Goal: Find specific page/section: Find specific page/section

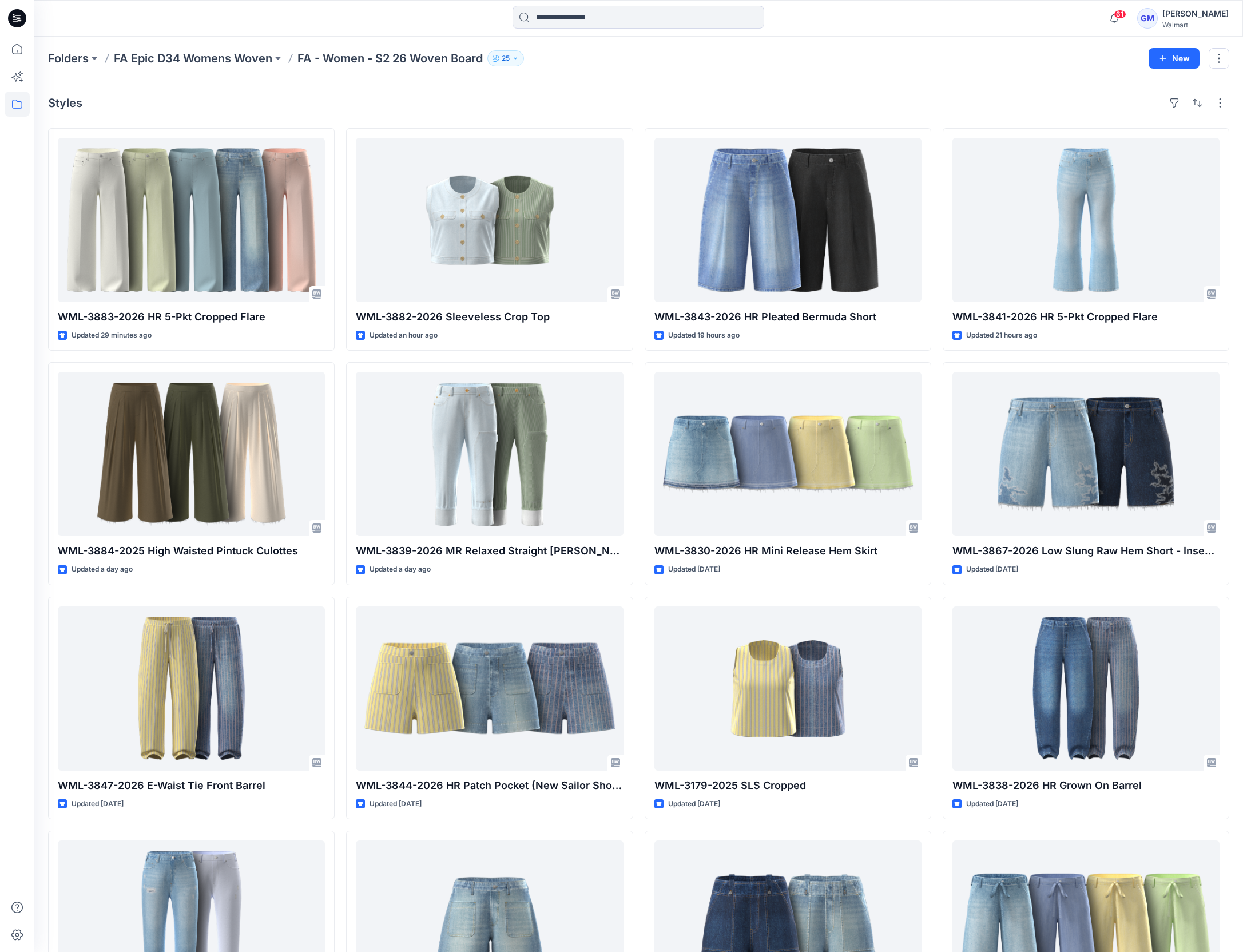
scroll to position [601, 0]
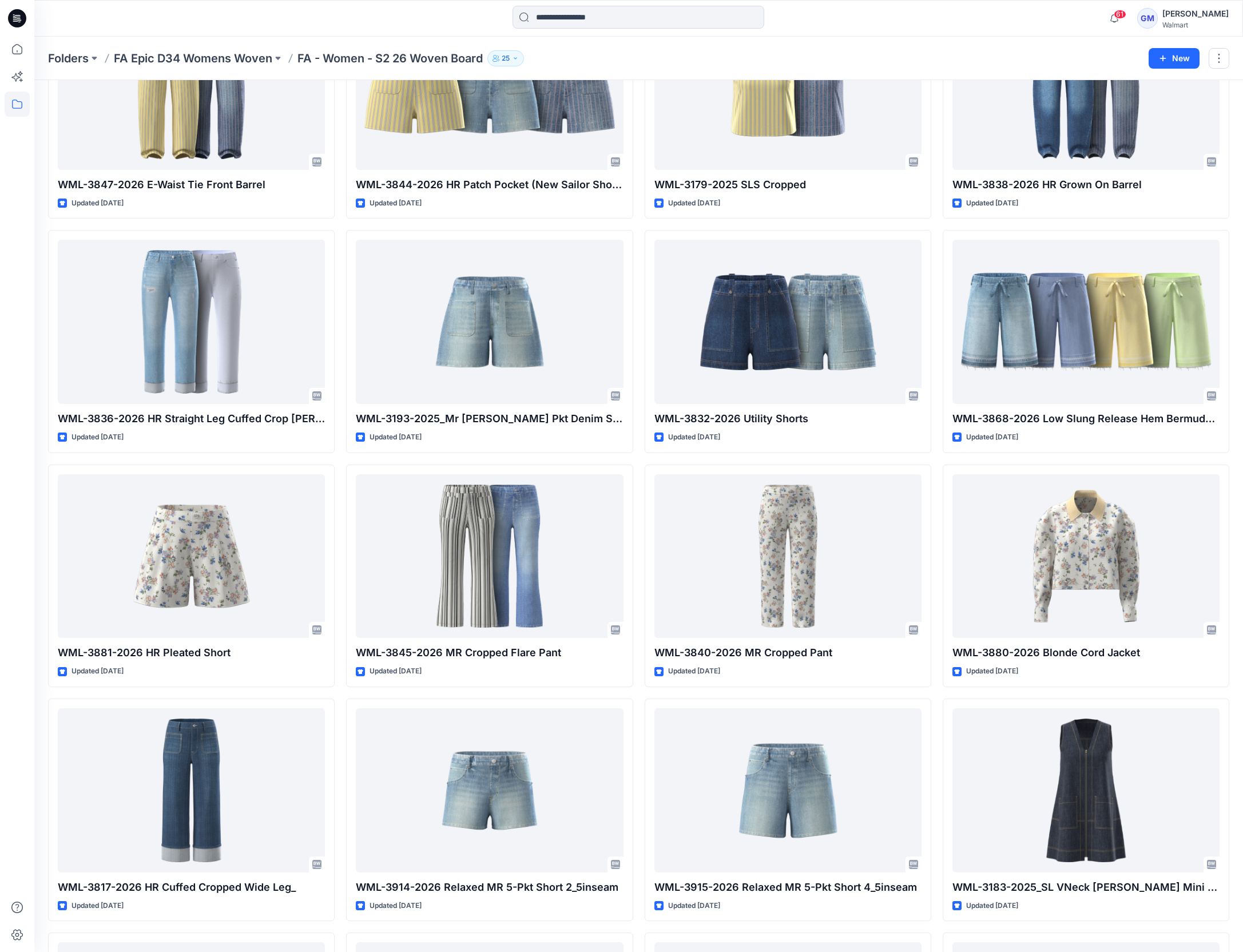
click at [25, 504] on div at bounding box center [17, 494] width 25 height 915
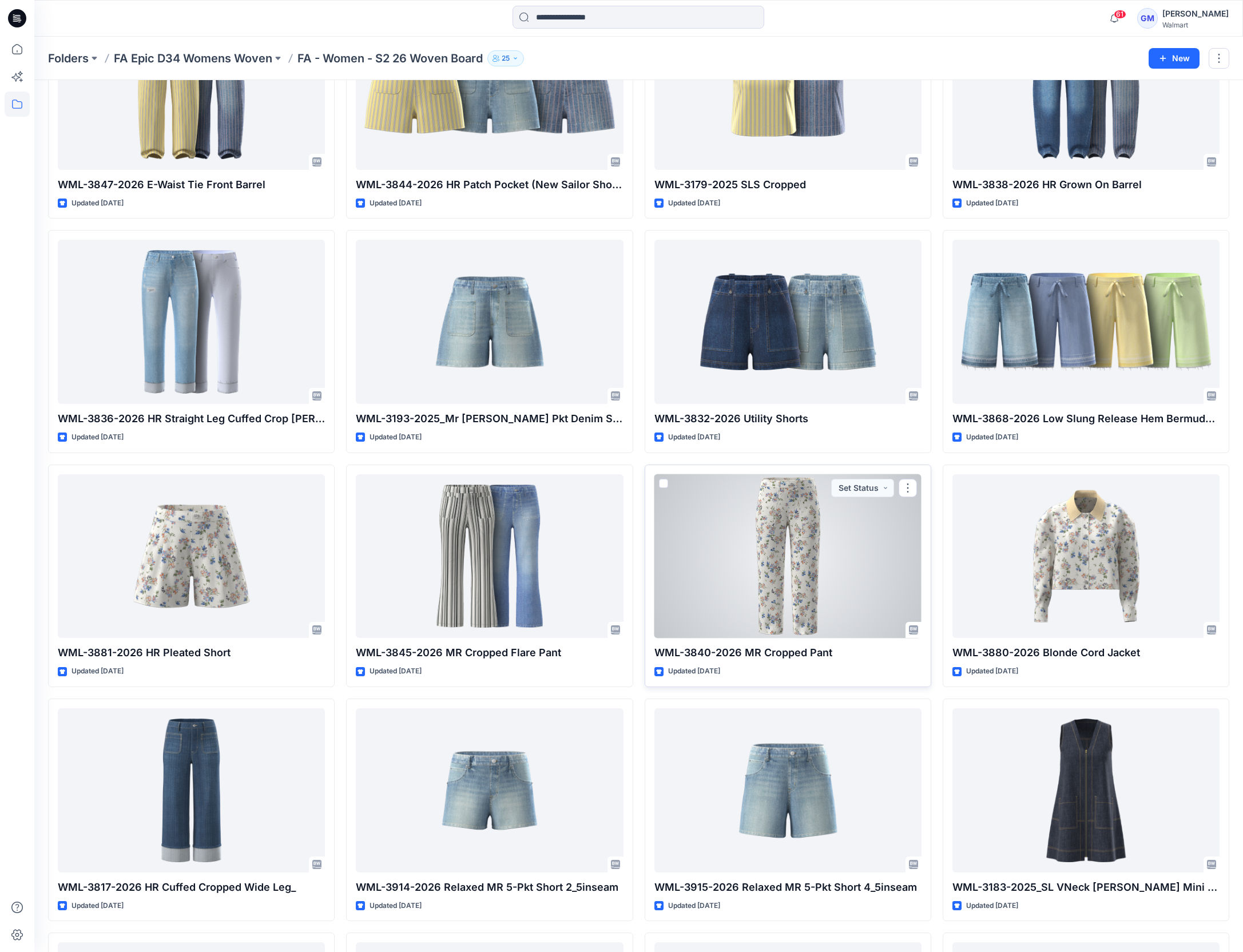
scroll to position [0, 0]
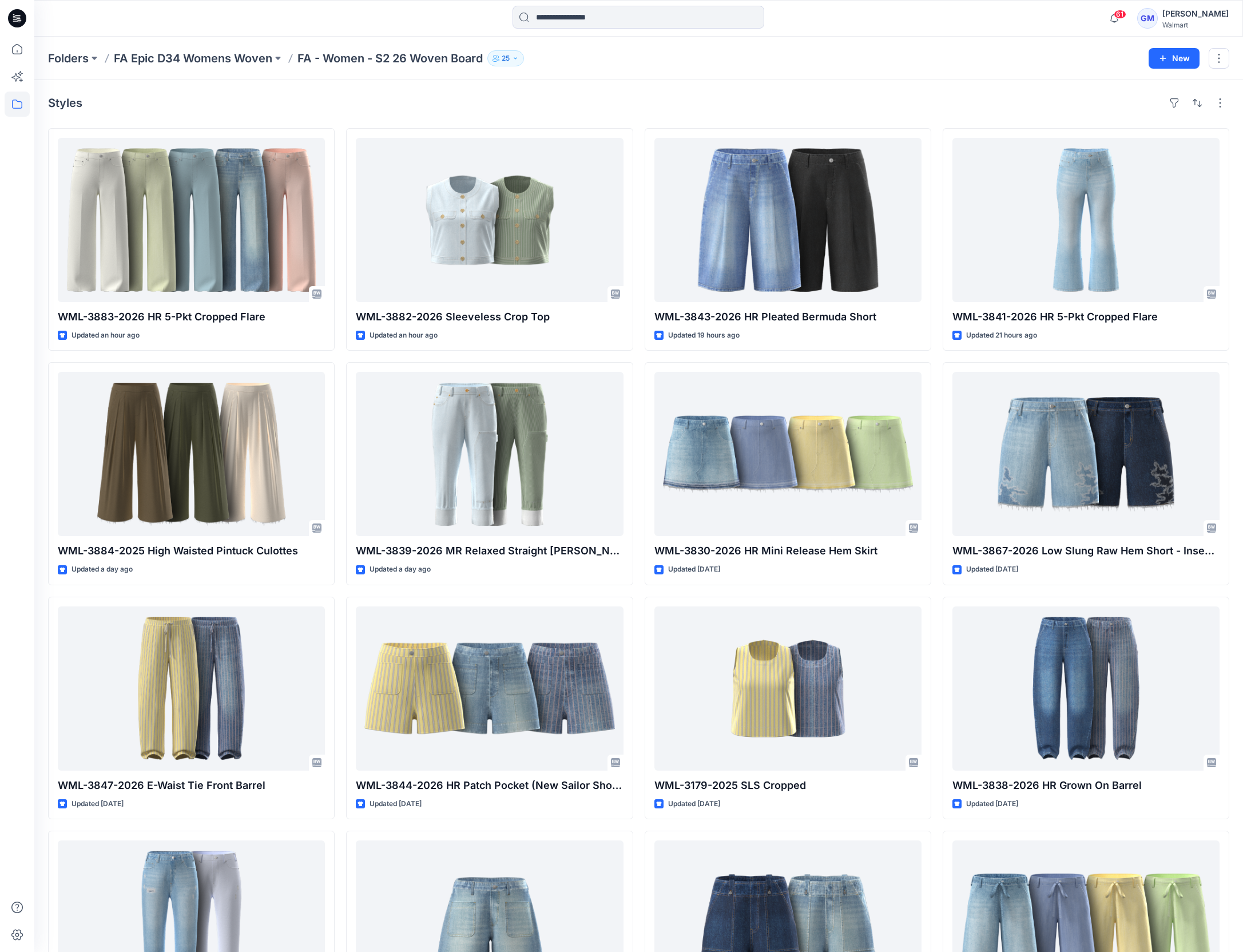
click at [29, 759] on div at bounding box center [17, 494] width 25 height 915
click at [10, 54] on icon at bounding box center [17, 49] width 25 height 25
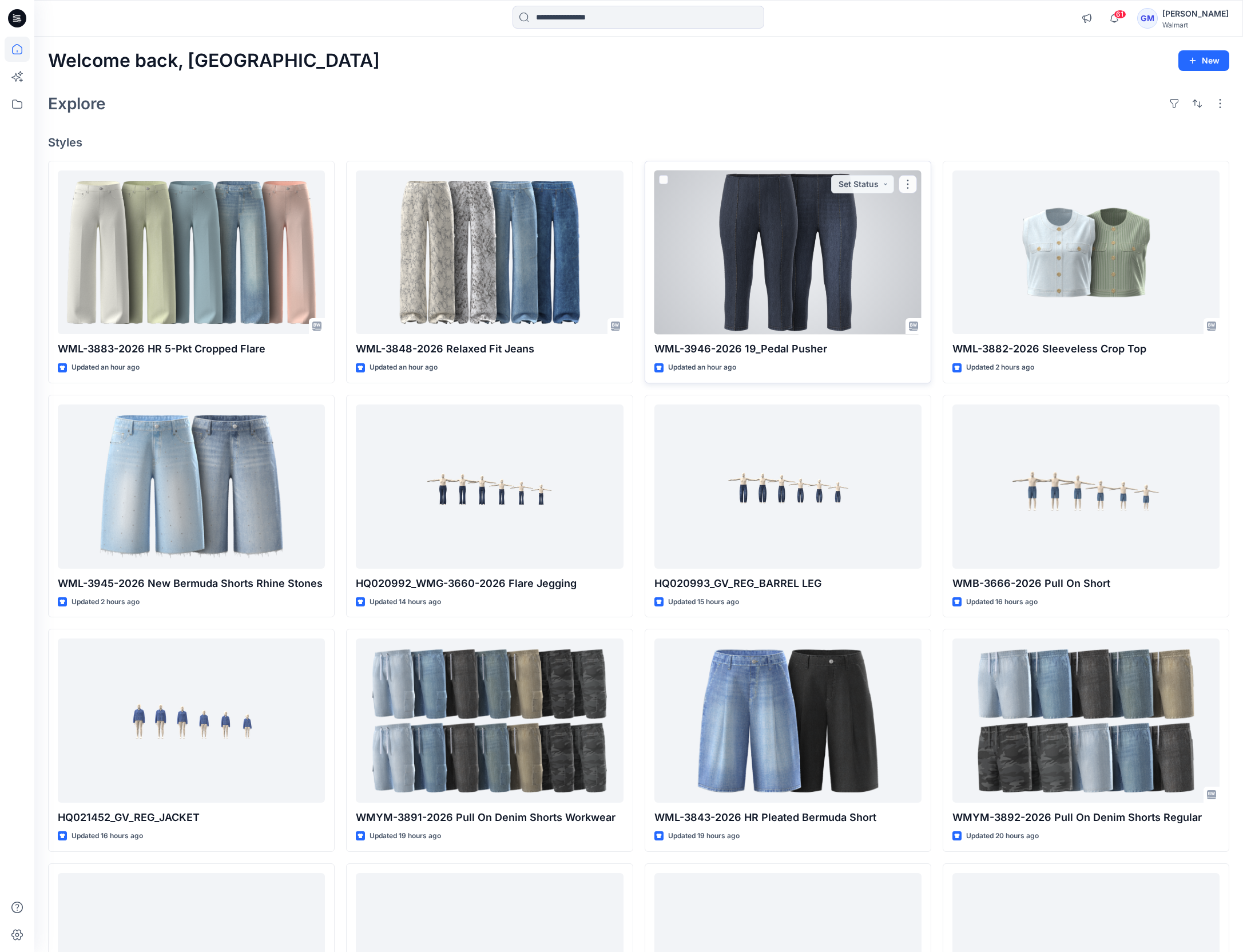
click at [713, 247] on div at bounding box center [788, 253] width 267 height 164
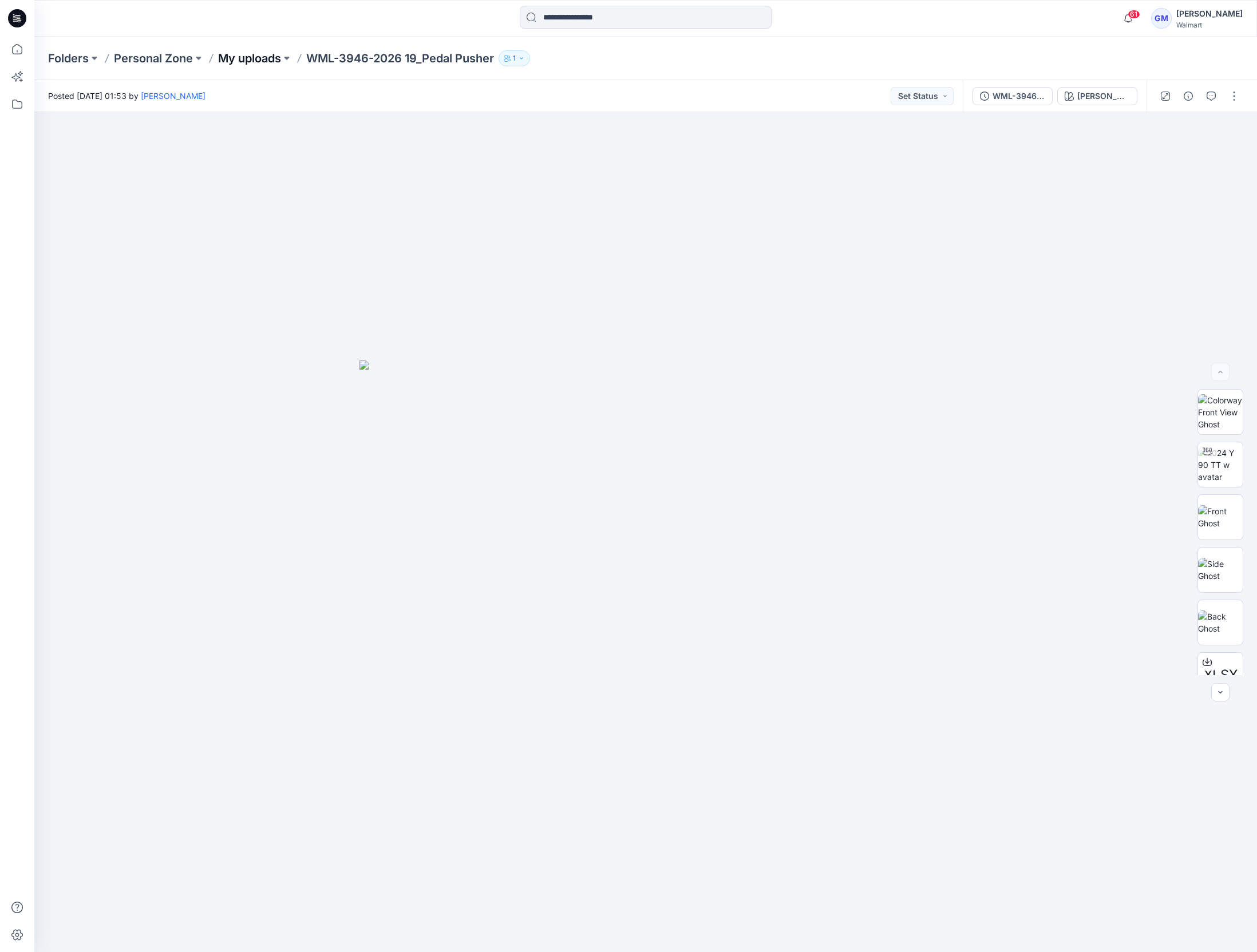
click at [253, 55] on p "My uploads" at bounding box center [250, 58] width 63 height 16
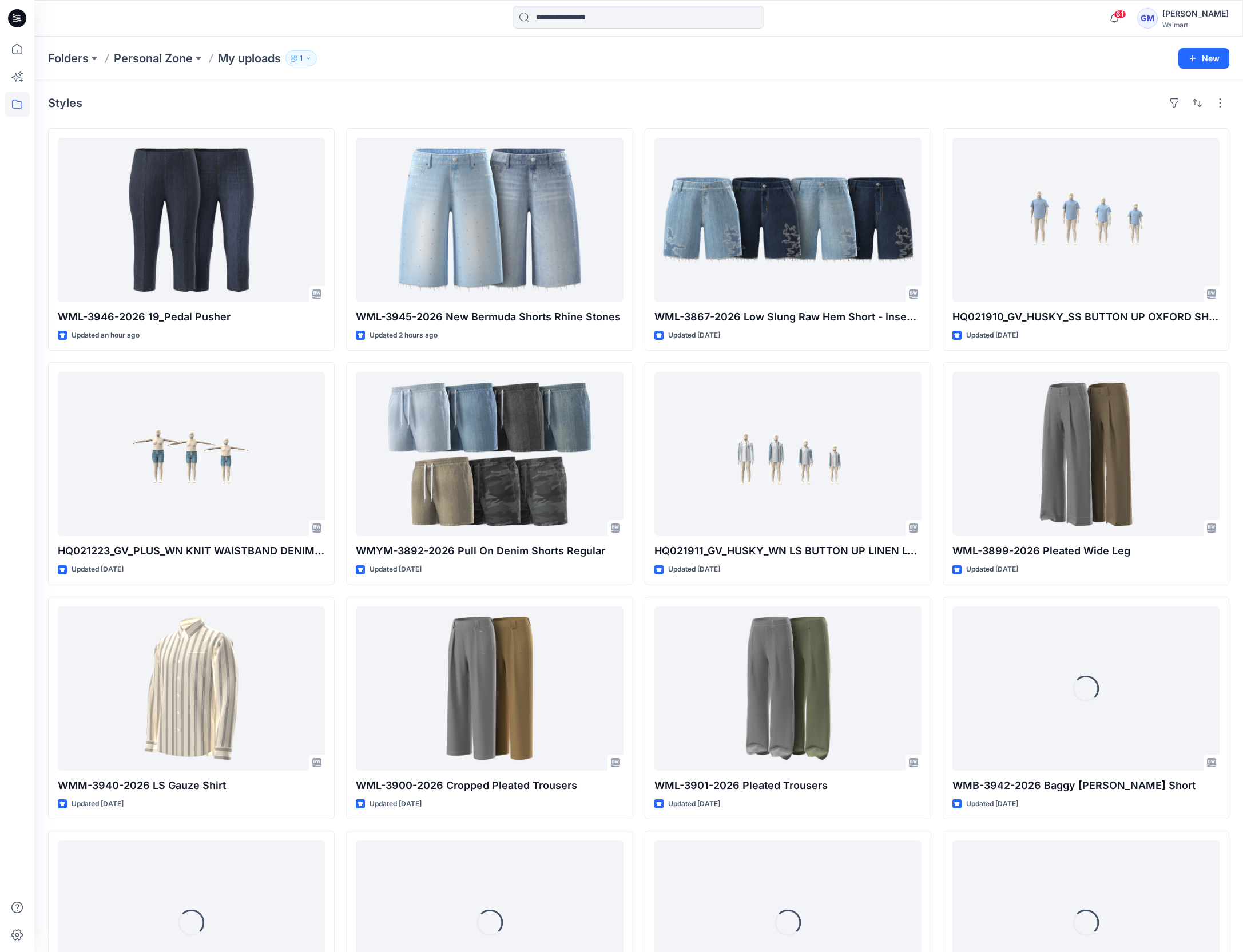
click at [902, 106] on div "Styles" at bounding box center [639, 103] width 1181 height 18
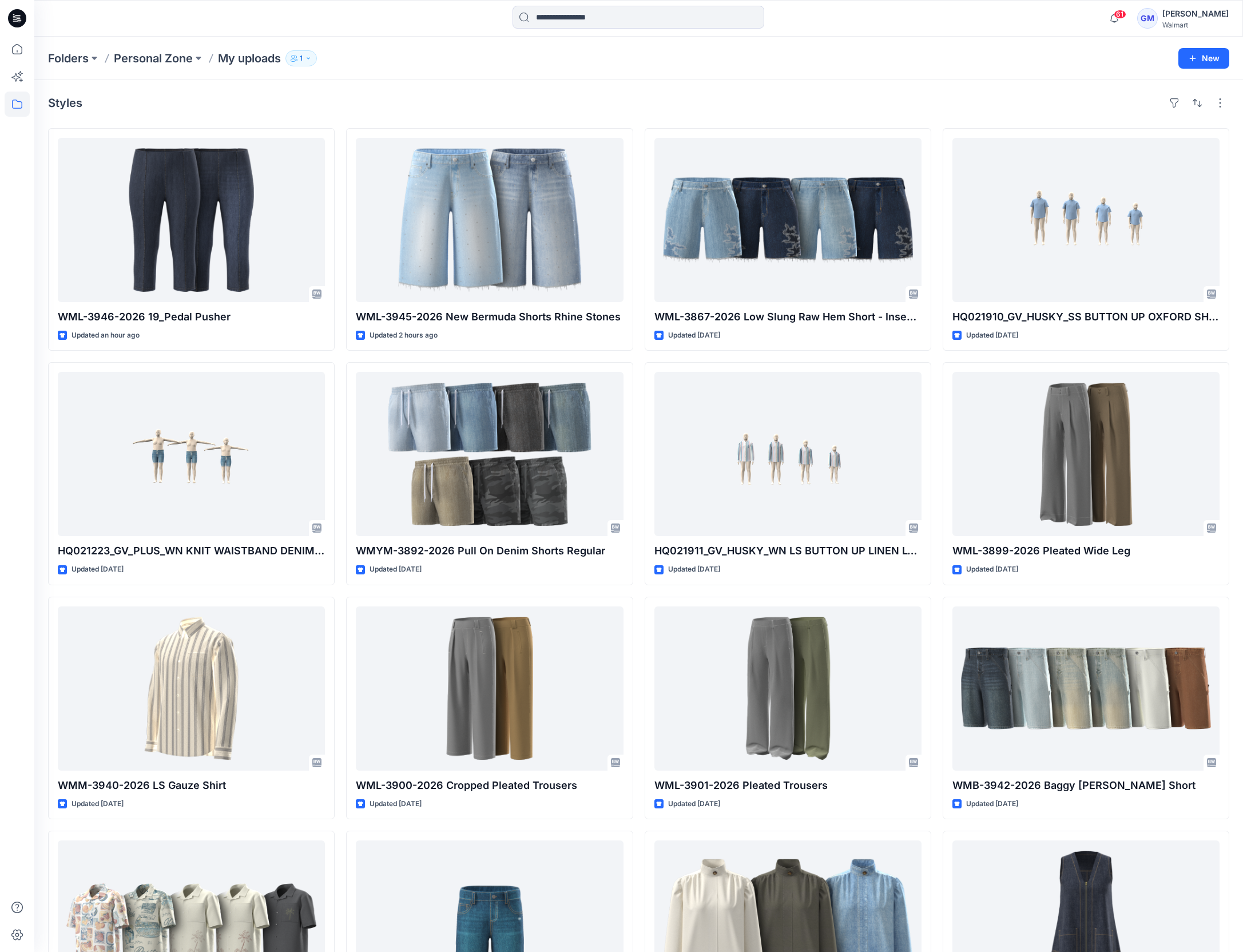
click at [327, 101] on div "Styles" at bounding box center [639, 103] width 1181 height 18
click at [573, 18] on input at bounding box center [639, 17] width 252 height 23
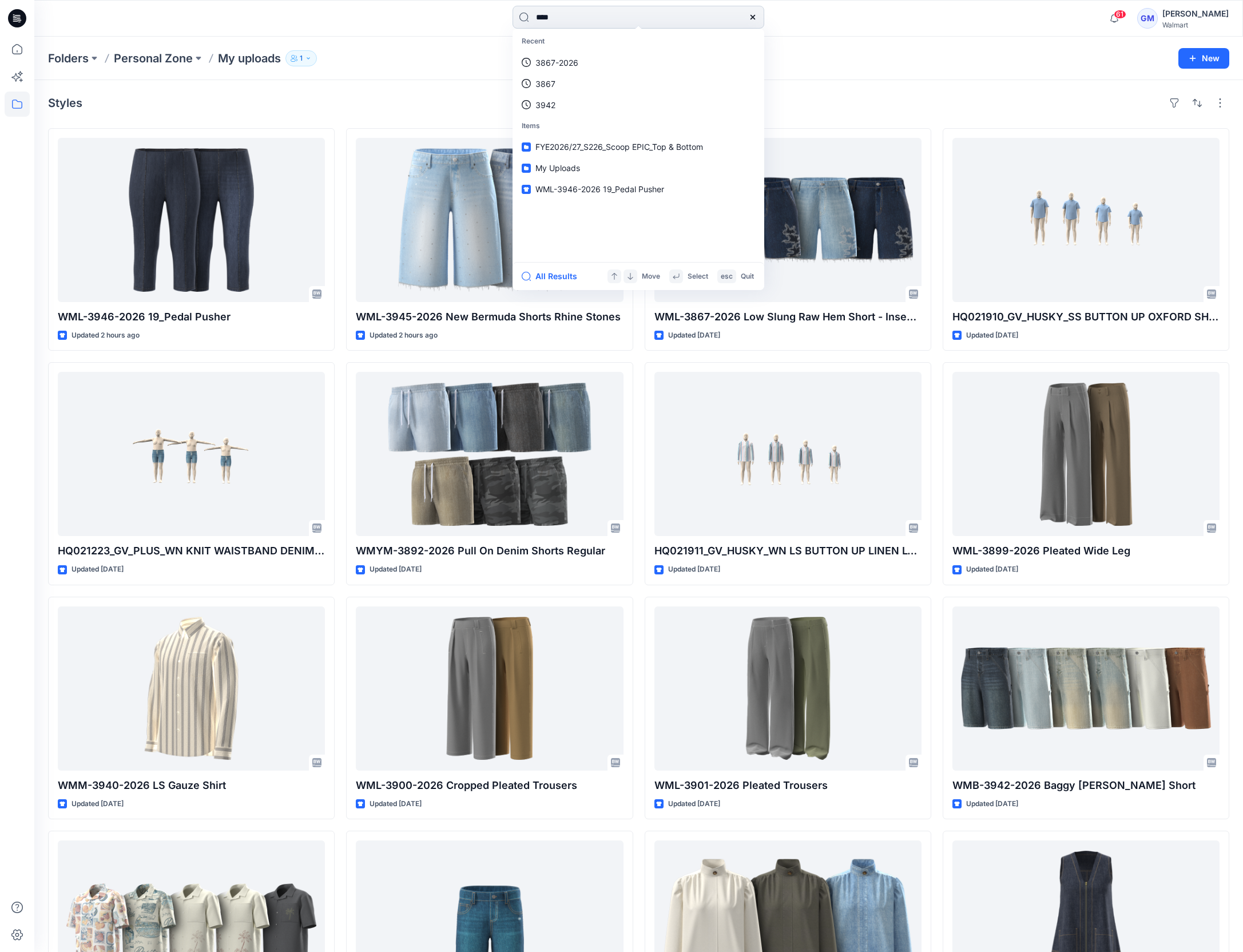
type input "****"
click at [659, 100] on span "-2026 Pleated Wide Leg_Full Colorway" at bounding box center [654, 104] width 145 height 10
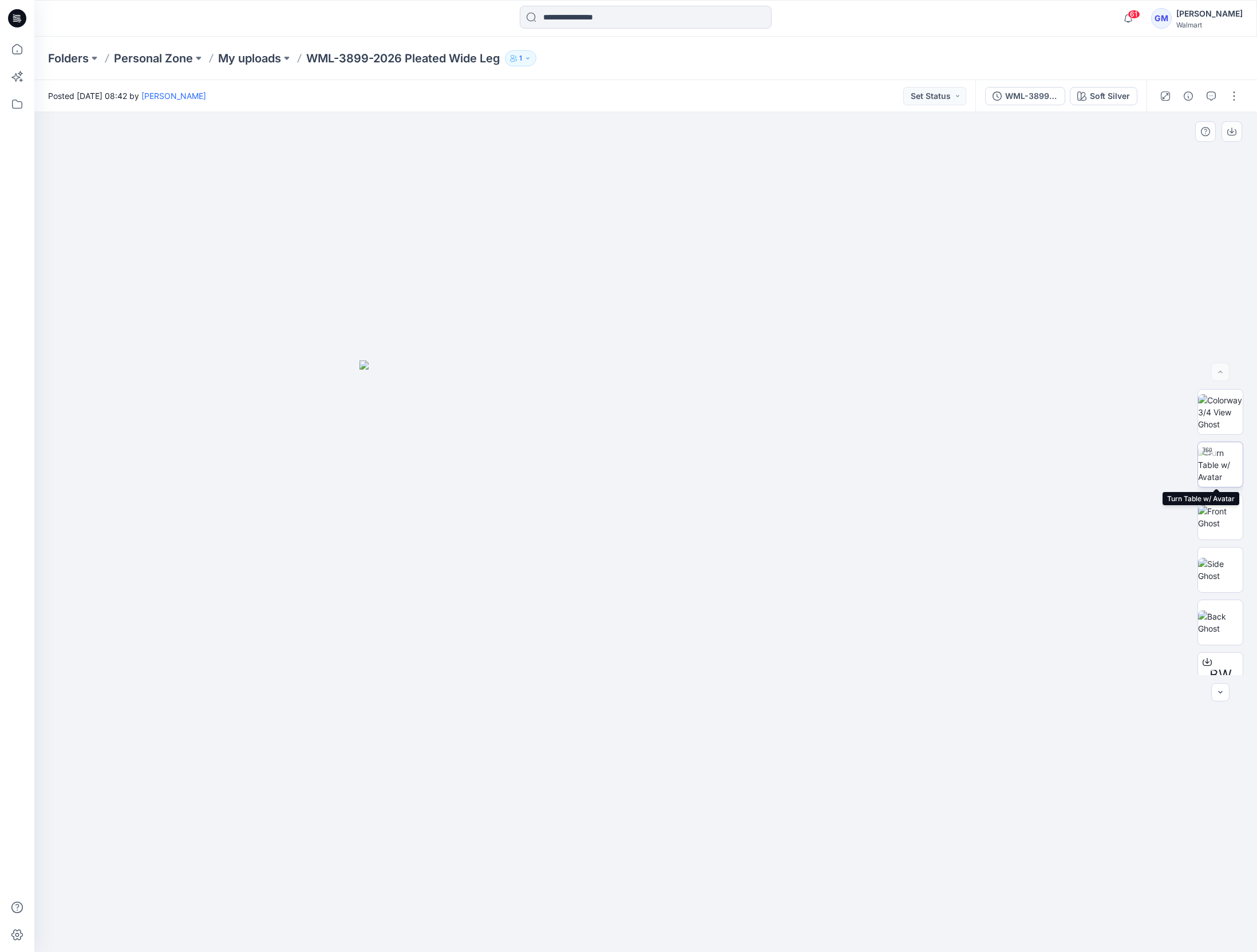
click at [1225, 469] on img at bounding box center [1220, 464] width 44 height 36
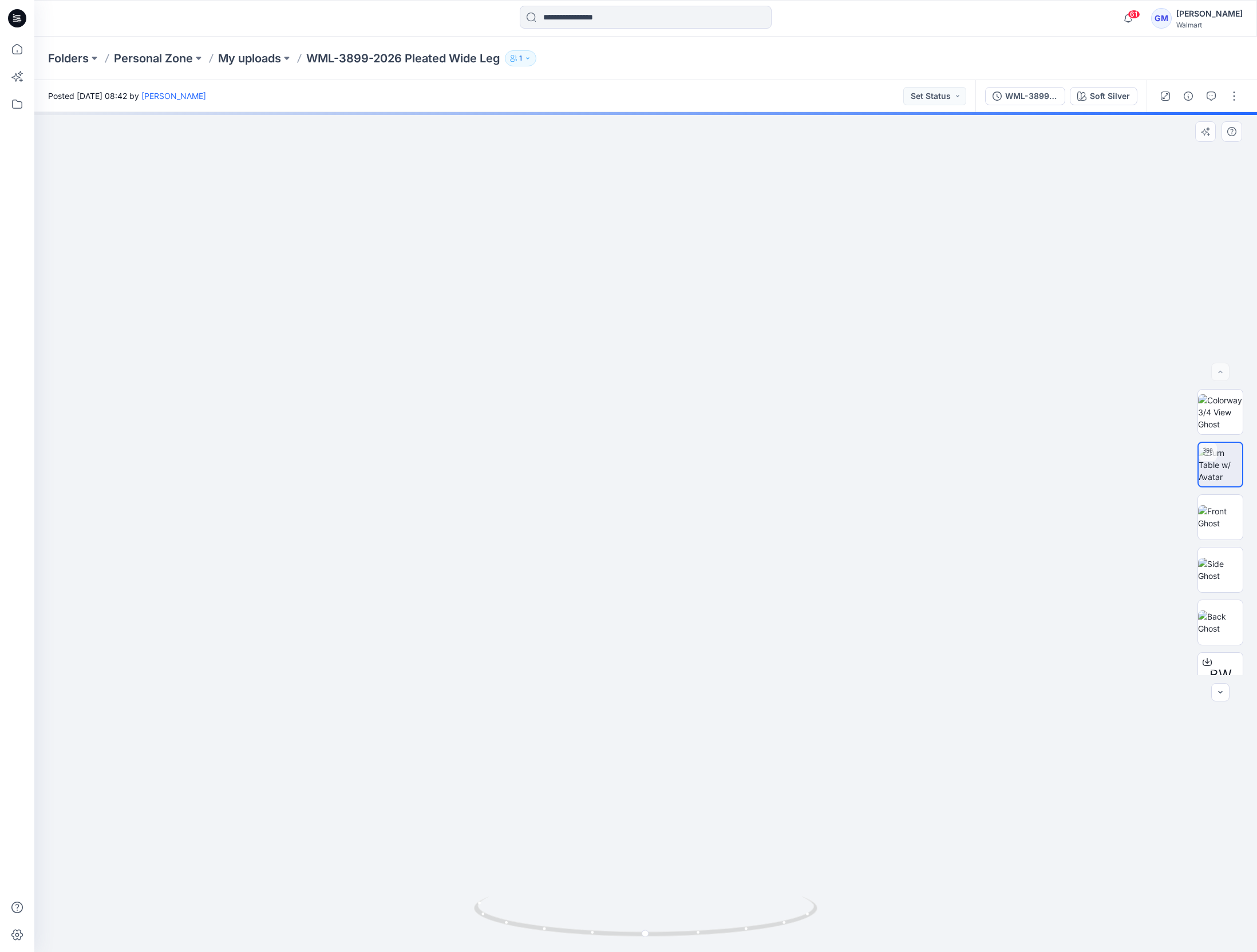
drag, startPoint x: 787, startPoint y: 671, endPoint x: 805, endPoint y: 455, distance: 216.7
click at [805, 455] on img at bounding box center [664, 179] width 1822 height 1547
drag, startPoint x: 833, startPoint y: 700, endPoint x: 876, endPoint y: 526, distance: 179.2
click at [876, 526] on img at bounding box center [685, 241] width 1454 height 1422
drag, startPoint x: 774, startPoint y: 923, endPoint x: 475, endPoint y: 912, distance: 299.2
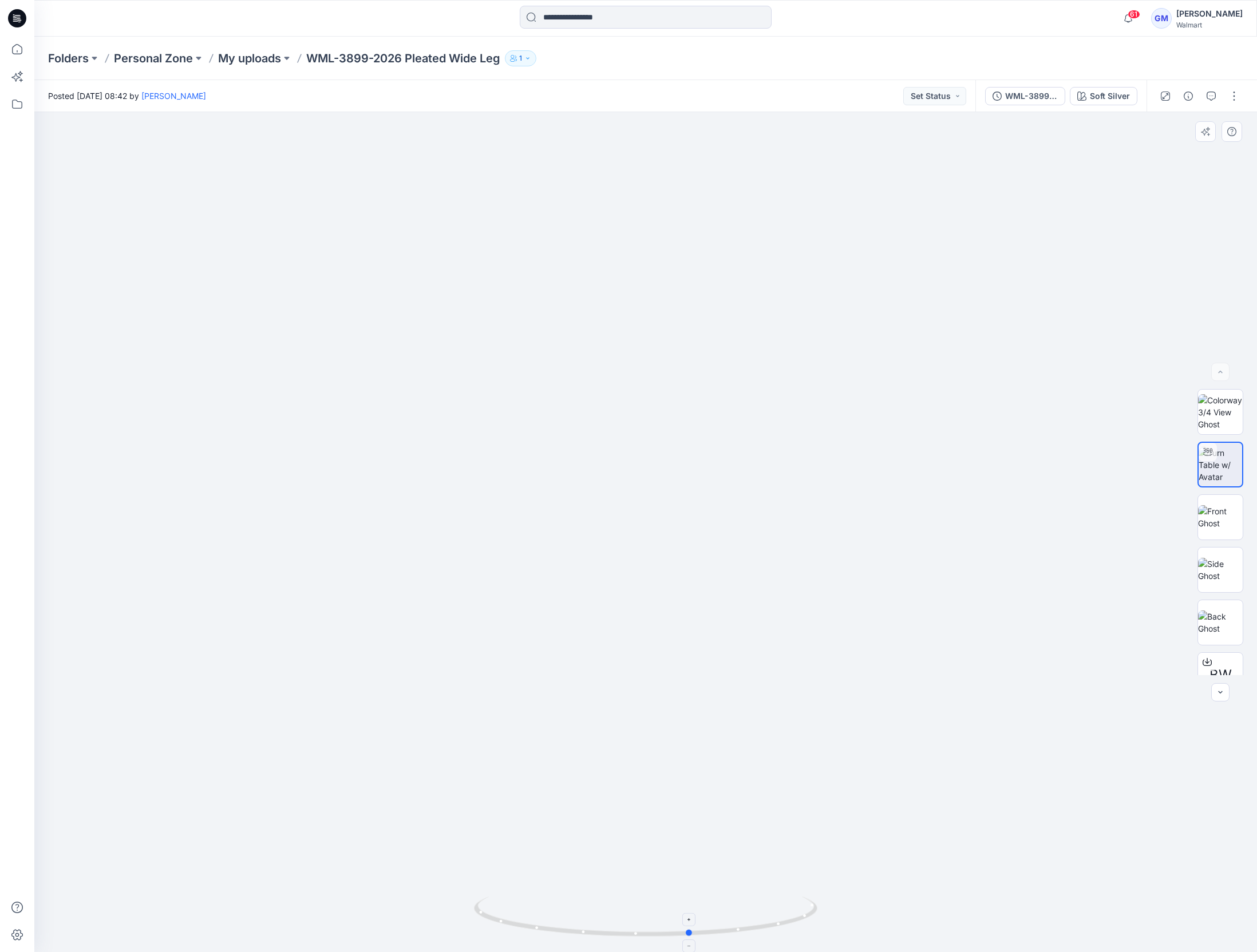
click at [475, 912] on icon at bounding box center [647, 917] width 346 height 43
click at [1183, 94] on icon "button" at bounding box center [1188, 96] width 9 height 9
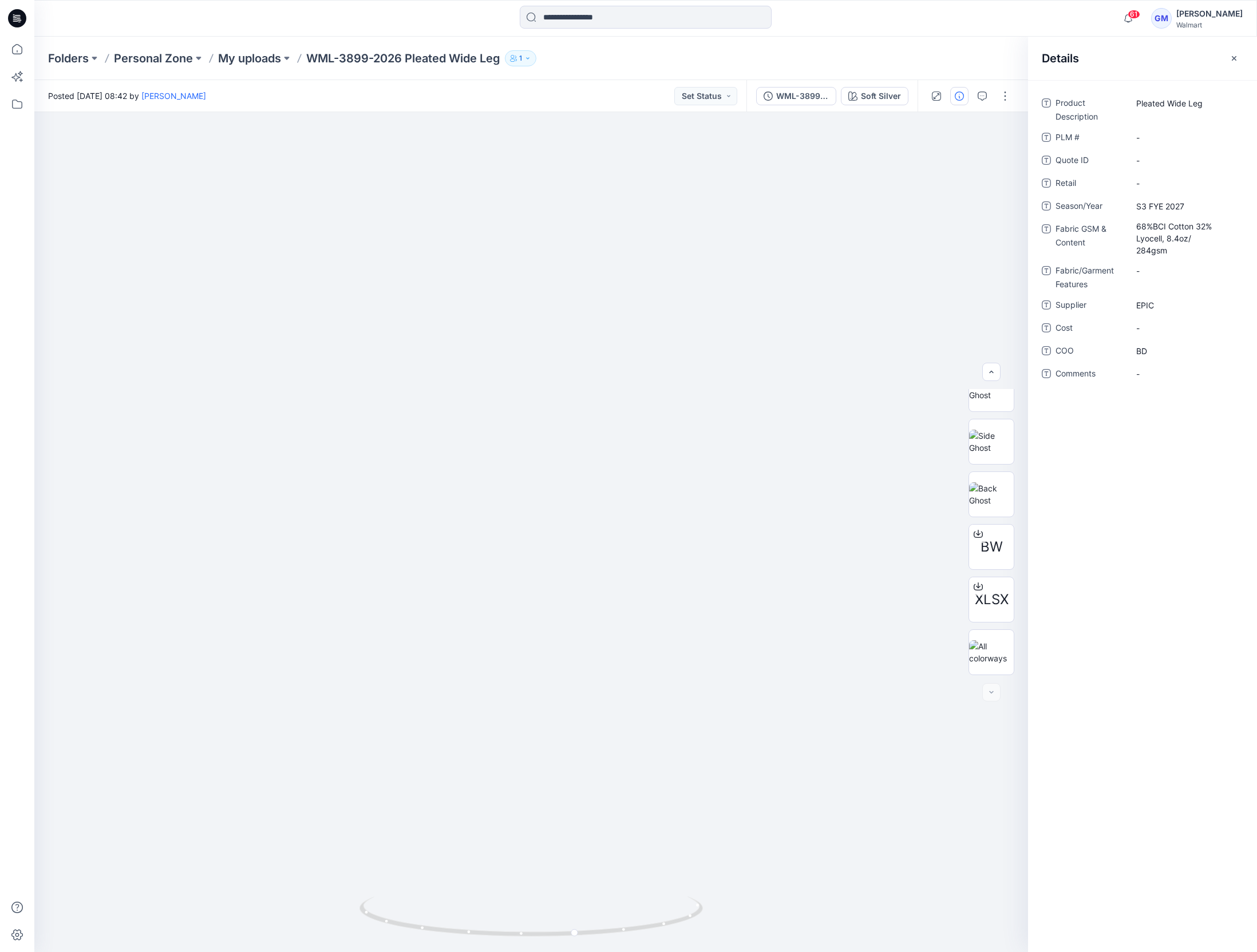
click at [738, 60] on div "Folders Personal Zone My uploads WML-3899-2026 Pleated Wide Leg 1" at bounding box center [601, 58] width 1106 height 16
drag, startPoint x: 15, startPoint y: 44, endPoint x: 28, endPoint y: 43, distance: 13.0
click at [15, 44] on icon at bounding box center [17, 49] width 25 height 25
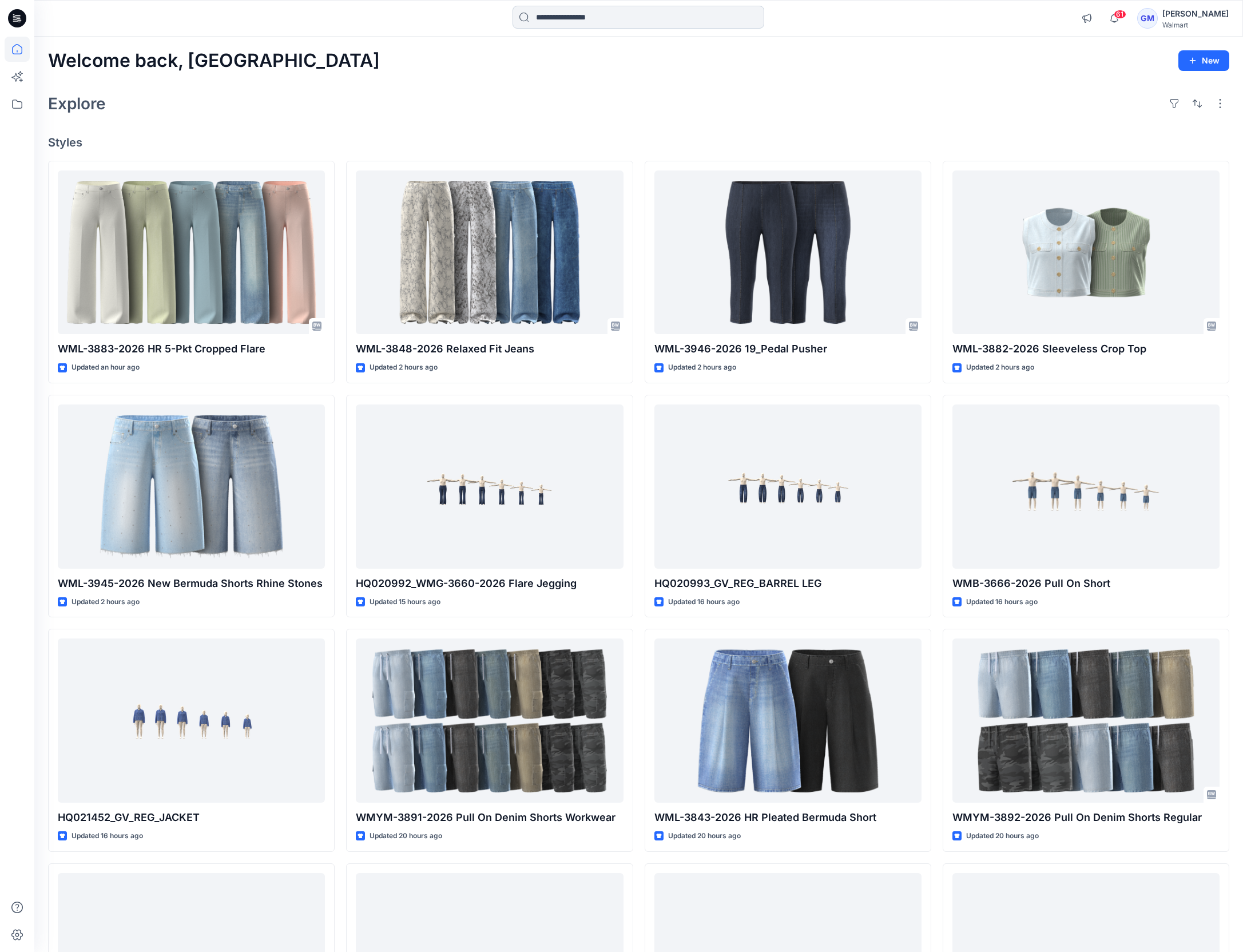
click at [567, 21] on input at bounding box center [639, 17] width 252 height 23
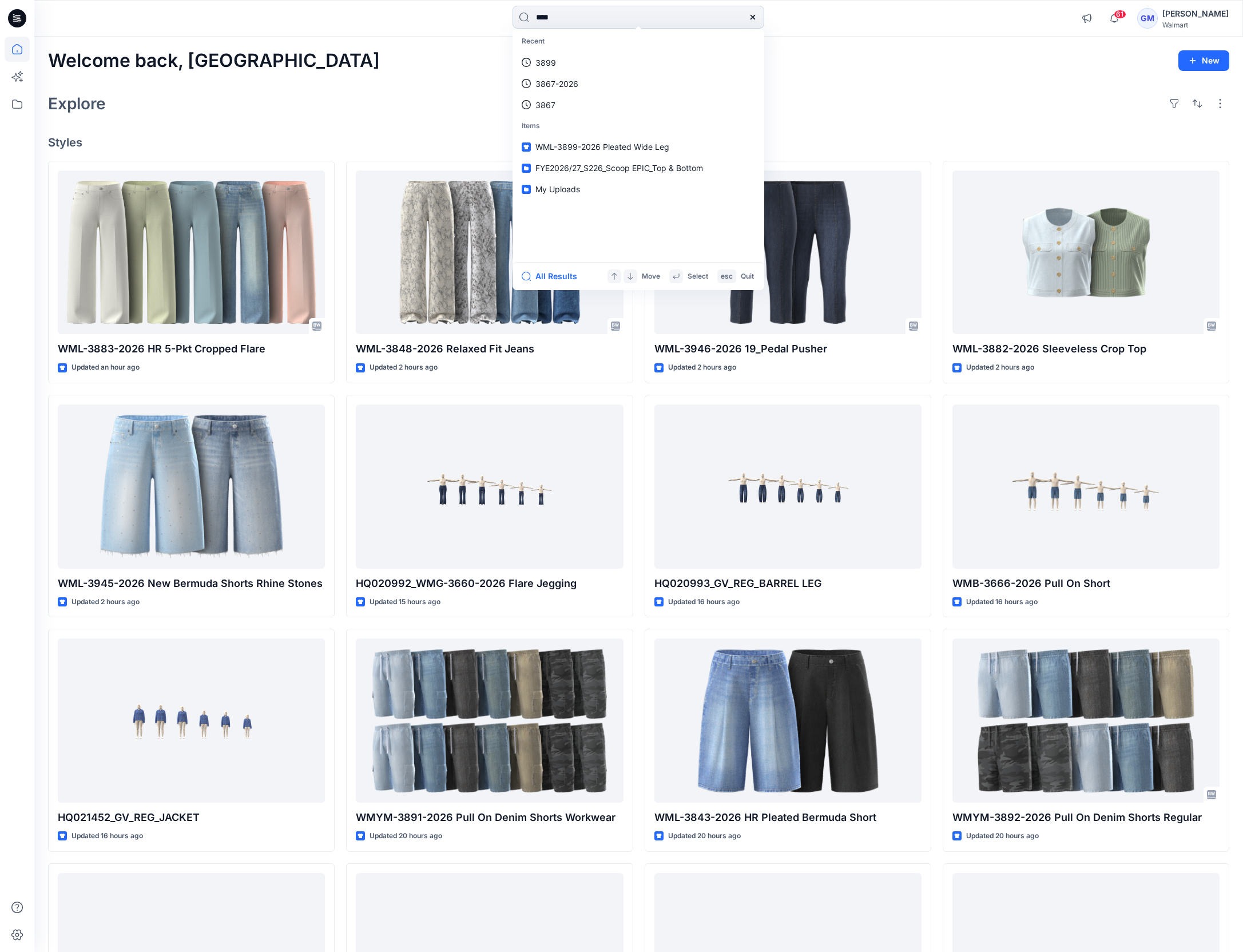
type input "****"
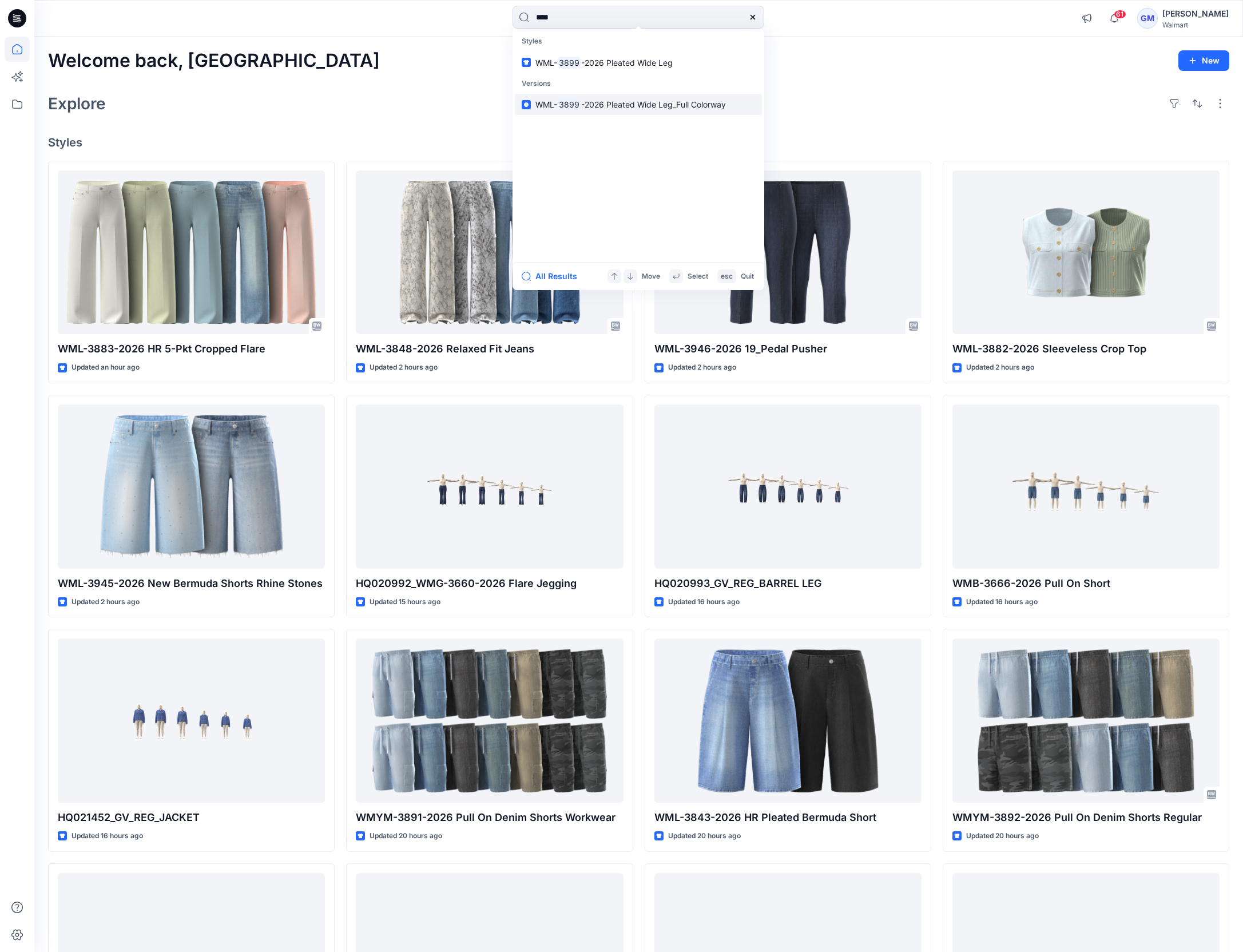
click at [597, 100] on span "-2026 Pleated Wide Leg_Full Colorway" at bounding box center [654, 104] width 145 height 10
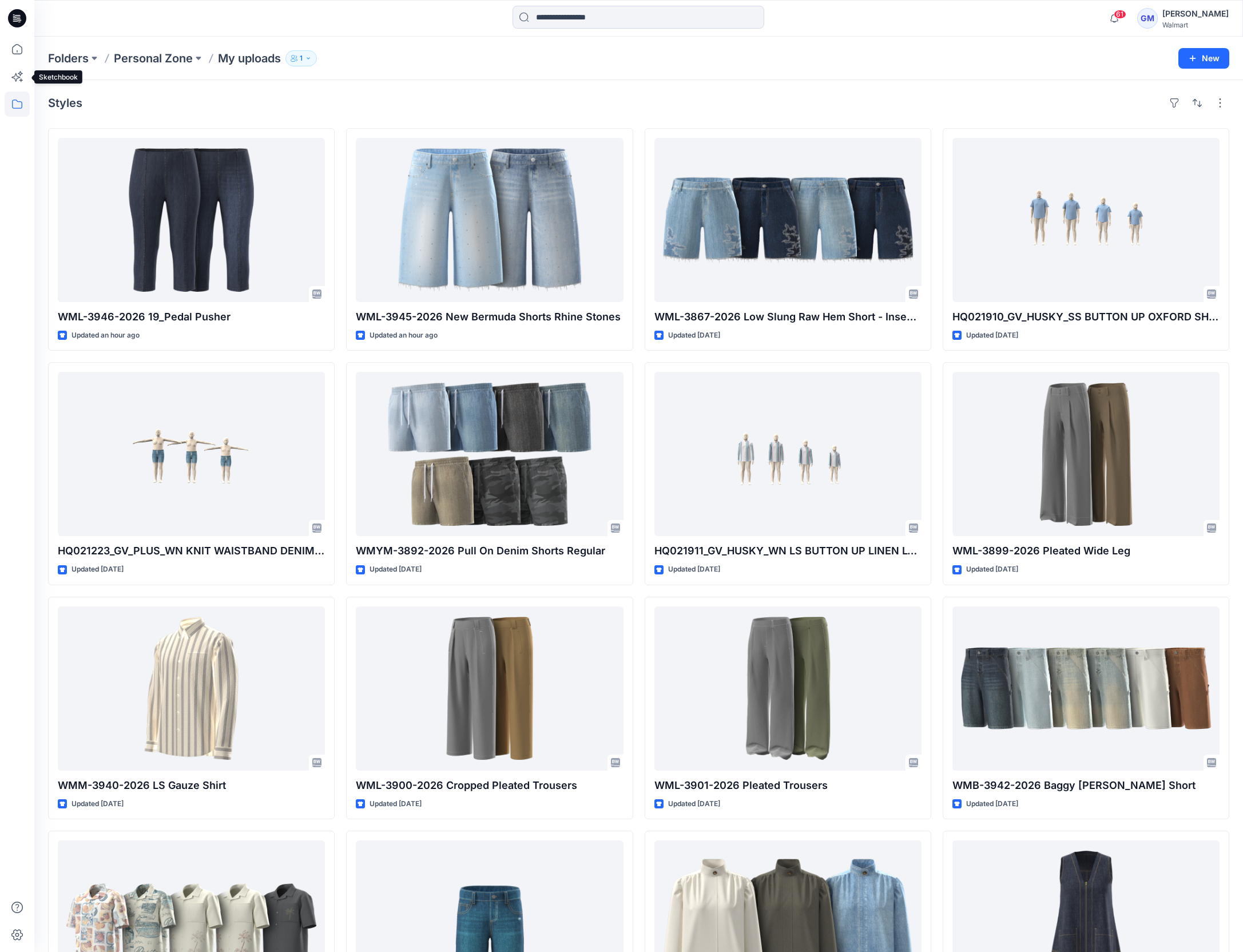
click at [19, 97] on icon at bounding box center [17, 104] width 25 height 25
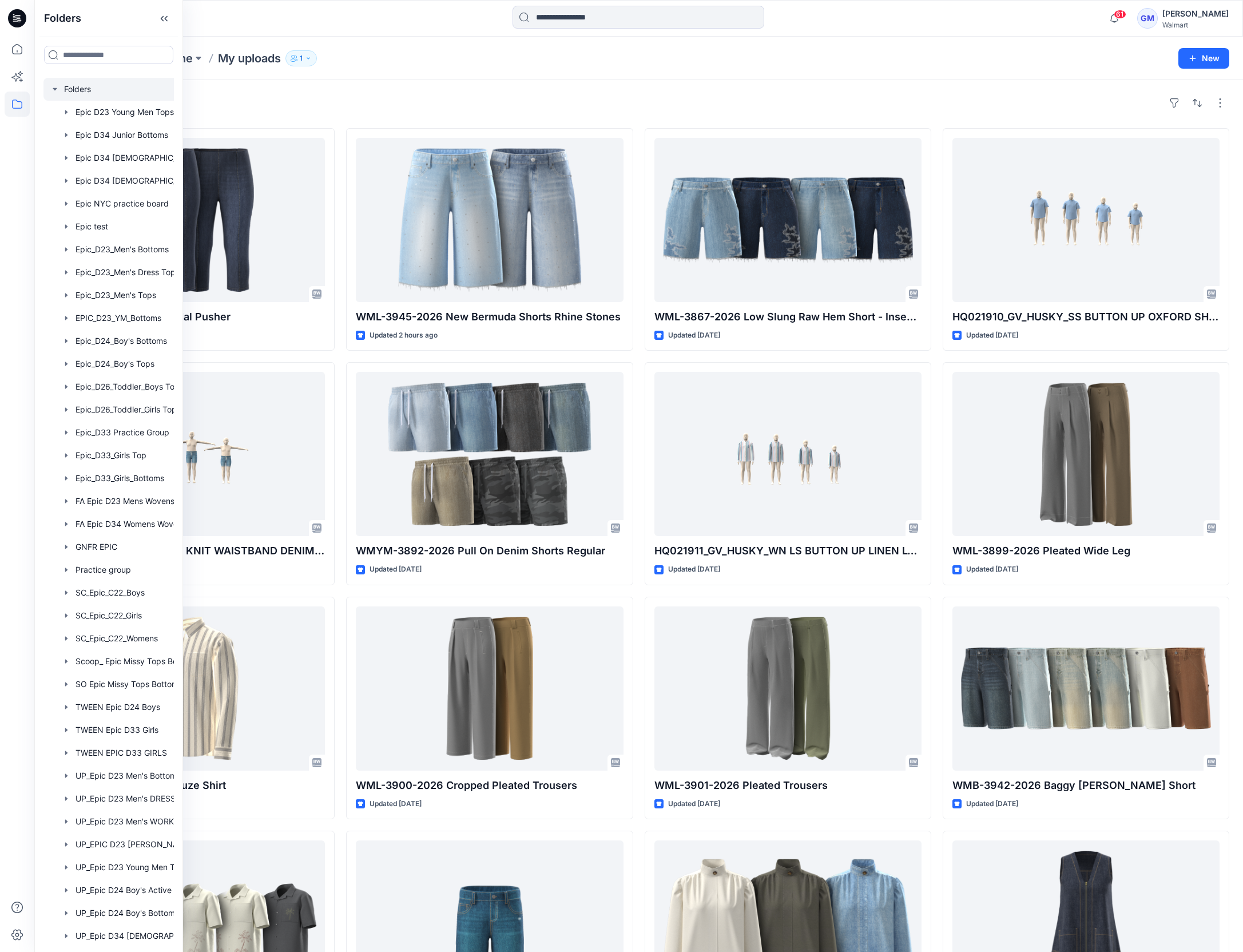
click at [89, 84] on div at bounding box center [124, 89] width 160 height 23
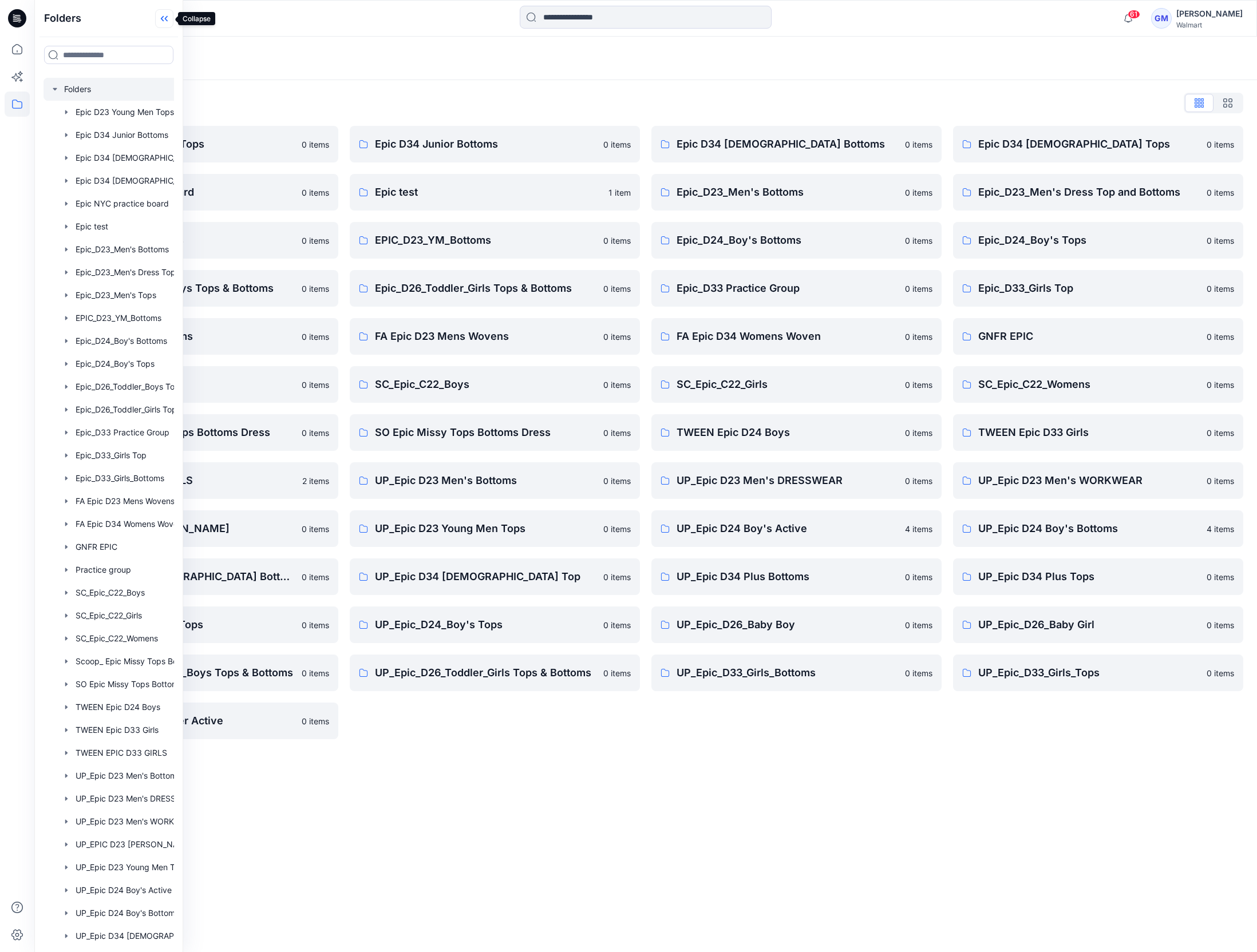
click at [168, 17] on icon at bounding box center [164, 18] width 18 height 19
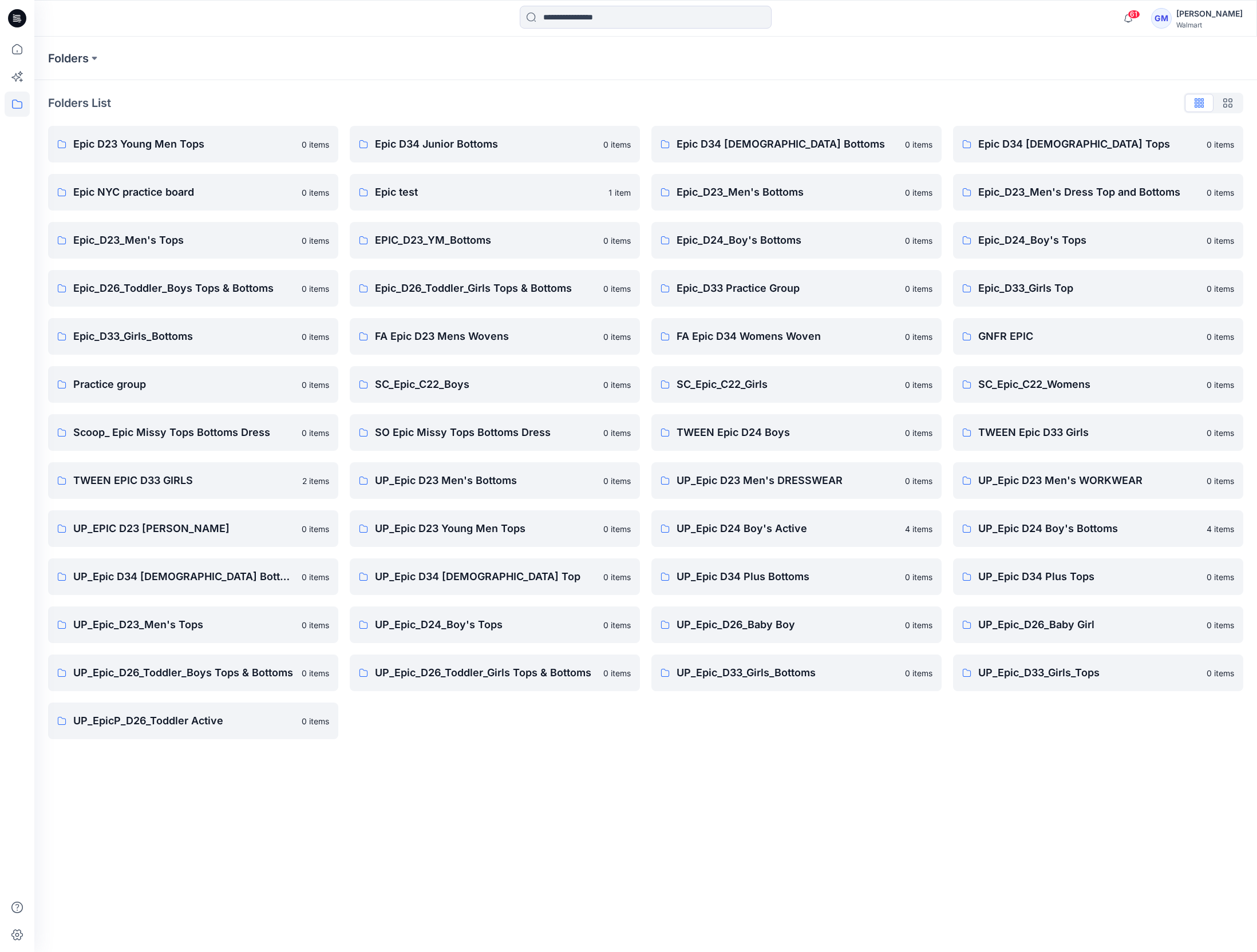
click at [439, 778] on div "Folders Folders List Epic D23 Young Men Tops 0 items Epic NYC practice board 0 …" at bounding box center [645, 494] width 1222 height 915
click at [255, 576] on p "UP_Epic D34 [DEMOGRAPHIC_DATA] Bottoms" at bounding box center [184, 577] width 221 height 16
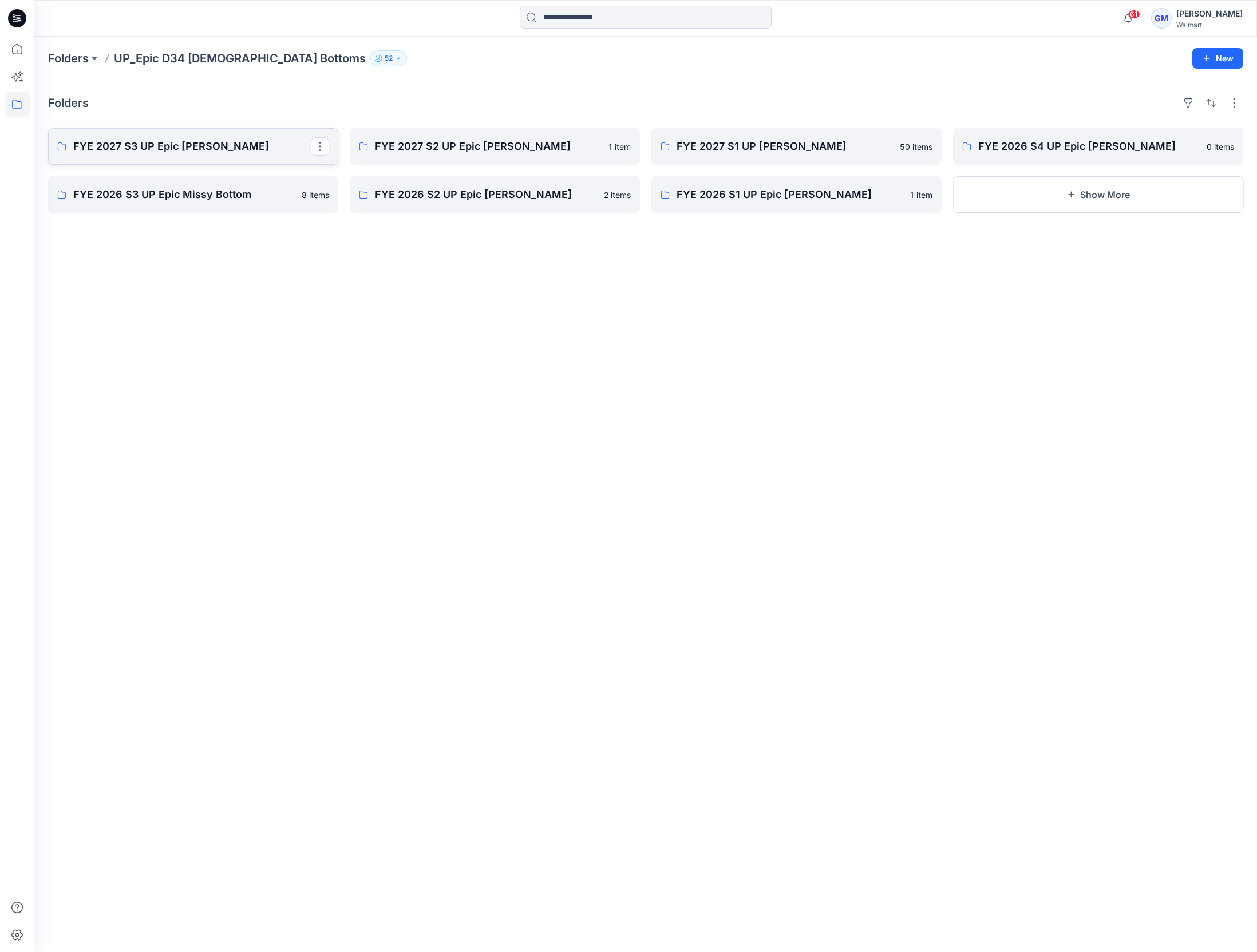
click at [181, 153] on p "FYE 2027 S3 UP Epic [PERSON_NAME]" at bounding box center [192, 146] width 238 height 16
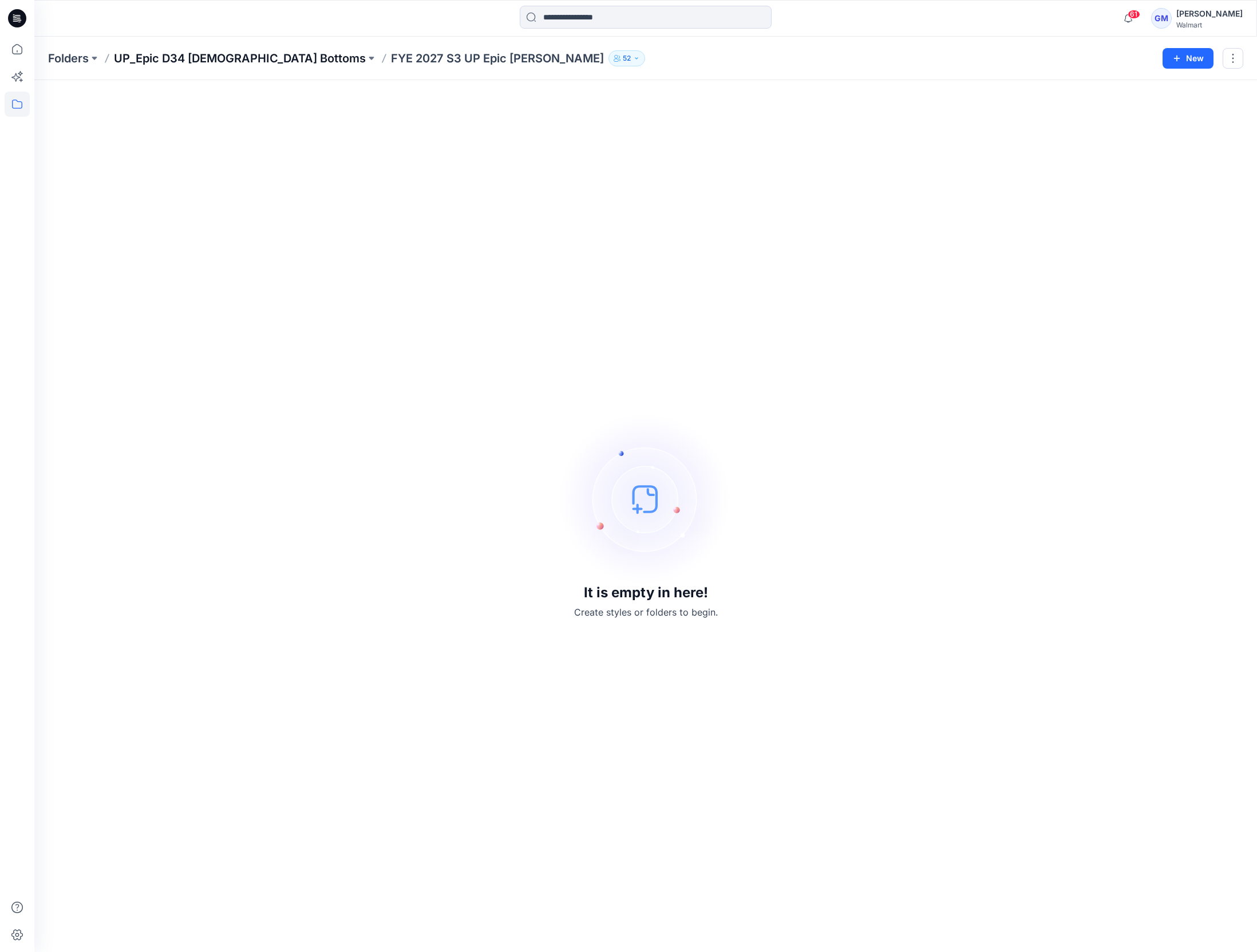
click at [243, 63] on p "UP_Epic D34 [DEMOGRAPHIC_DATA] Bottoms" at bounding box center [239, 58] width 252 height 16
